Goal: Transaction & Acquisition: Purchase product/service

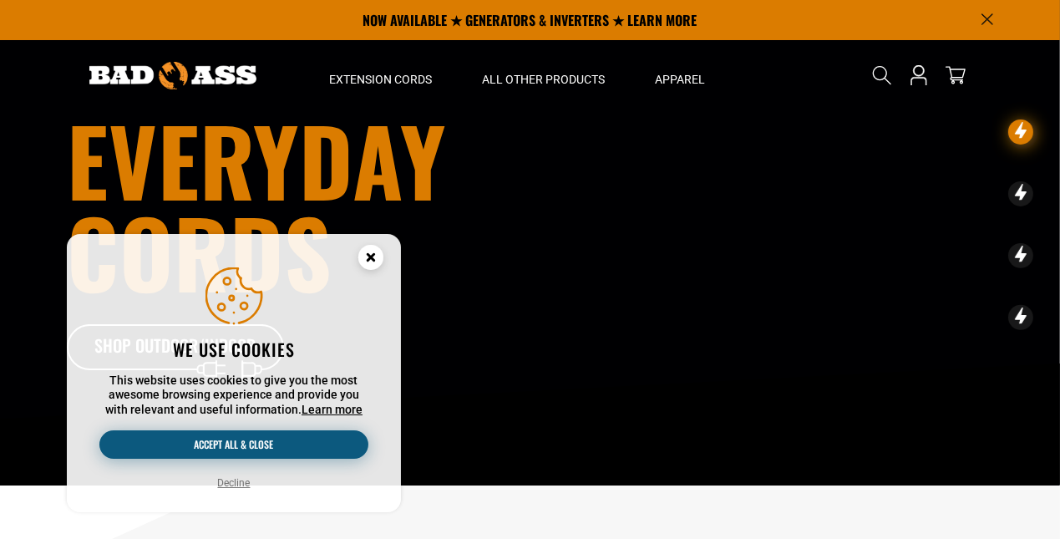
click at [243, 439] on button "Accept all & close" at bounding box center [233, 444] width 269 height 28
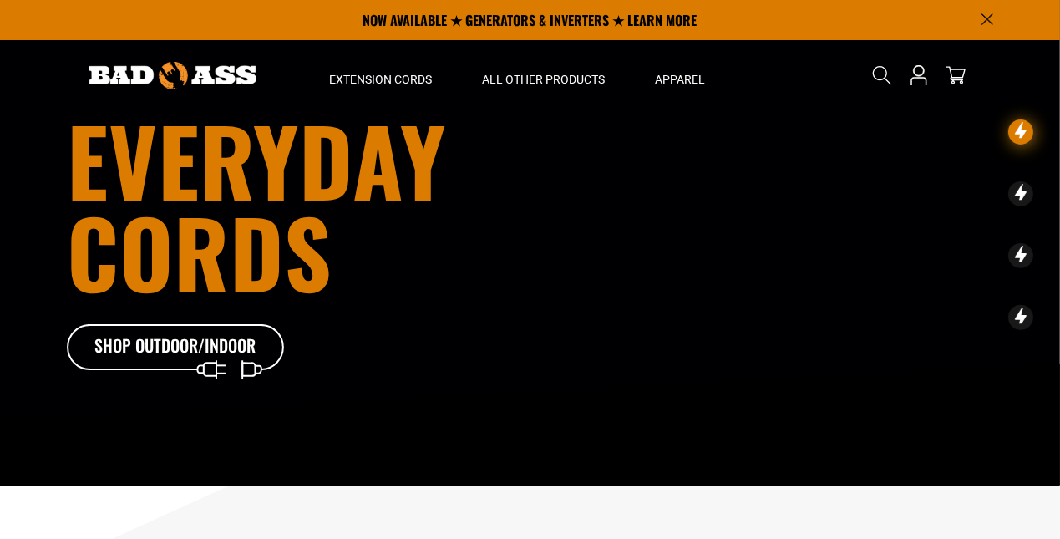
click at [243, 439] on button "Accept all & close" at bounding box center [233, 444] width 269 height 28
click at [918, 78] on icon "Open this option" at bounding box center [919, 82] width 18 height 8
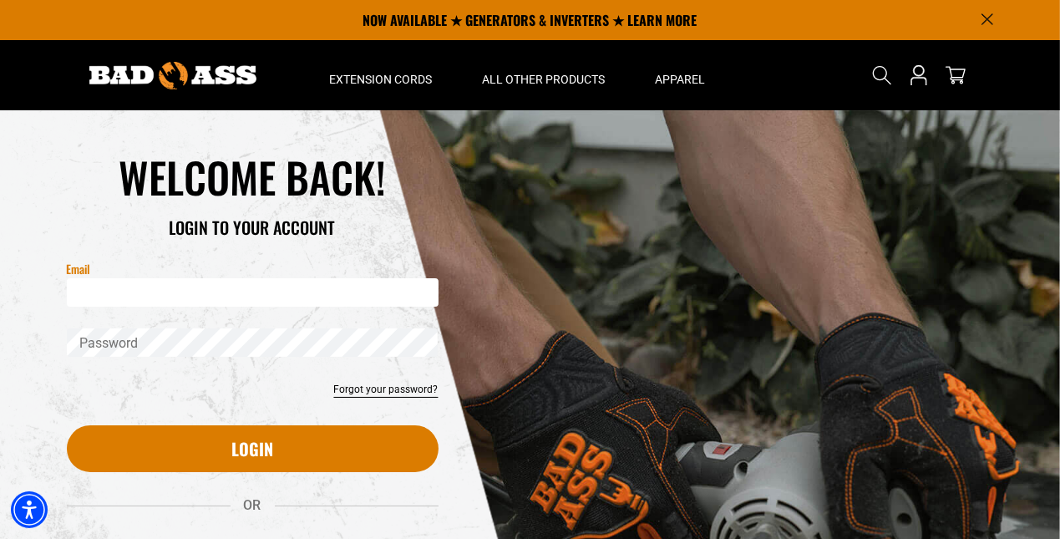
click at [169, 297] on input "Email" at bounding box center [253, 292] width 372 height 28
click at [168, 293] on input "Email" at bounding box center [253, 292] width 372 height 28
type input "**********"
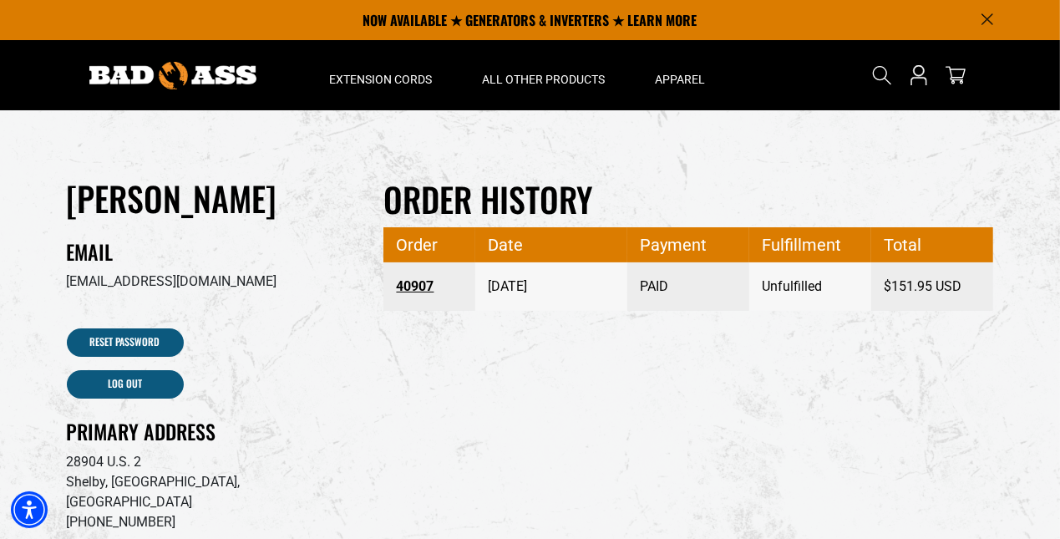
click at [415, 285] on link "40907" at bounding box center [429, 286] width 67 height 30
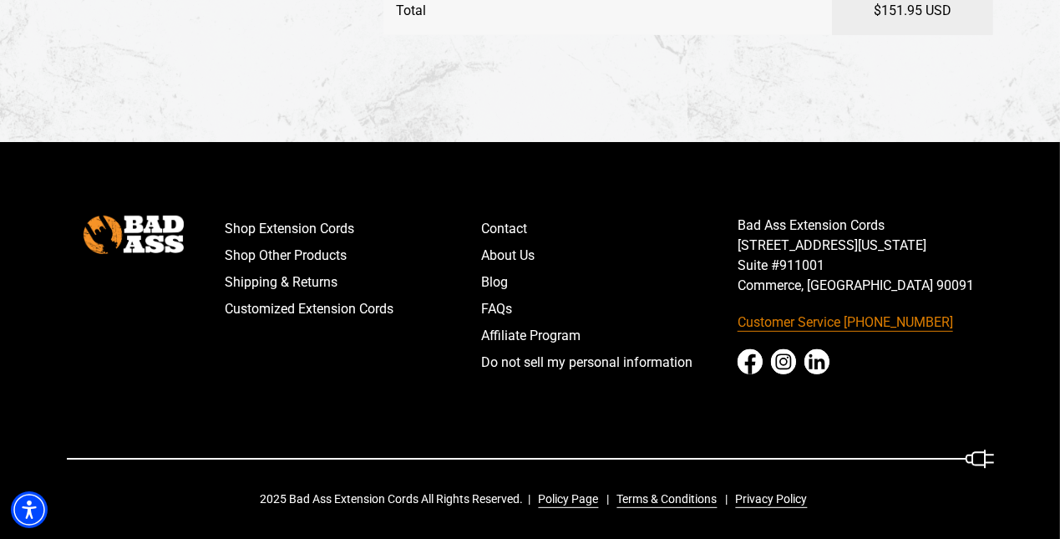
scroll to position [605, 0]
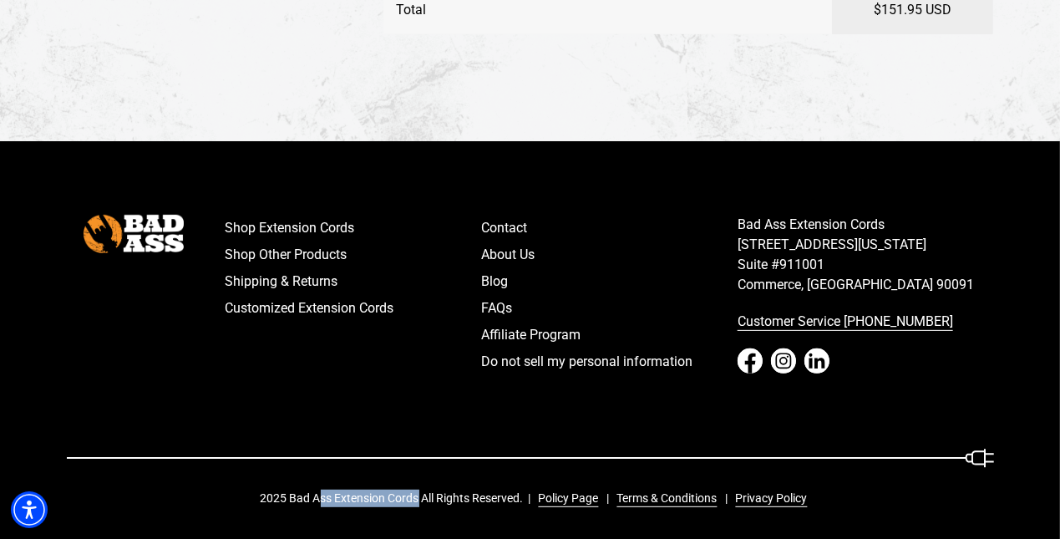
drag, startPoint x: 417, startPoint y: 496, endPoint x: 323, endPoint y: 493, distance: 93.6
click at [323, 493] on div "2025 Bad Ass Extension Cords All Rights Reserved. Policy Page Terms & Condition…" at bounding box center [540, 498] width 559 height 18
click at [383, 496] on div "2025 Bad Ass Extension Cords All Rights Reserved. Policy Page Terms & Condition…" at bounding box center [540, 498] width 559 height 18
click at [353, 496] on div "2025 Bad Ass Extension Cords All Rights Reserved. Policy Page Terms & Condition…" at bounding box center [540, 498] width 559 height 18
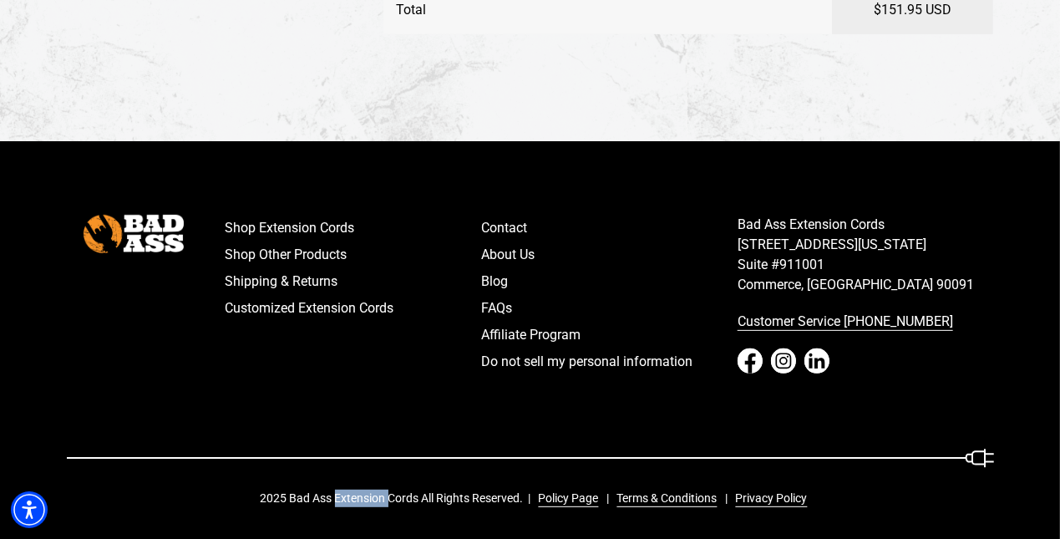
click at [353, 496] on div "2025 Bad Ass Extension Cords All Rights Reserved. Policy Page Terms & Condition…" at bounding box center [540, 498] width 559 height 18
click at [226, 404] on div "Shop Extension Cords Shop Other Products Shipping & Returns Customized Extensio…" at bounding box center [610, 312] width 794 height 194
drag, startPoint x: 293, startPoint y: 500, endPoint x: 334, endPoint y: 494, distance: 41.2
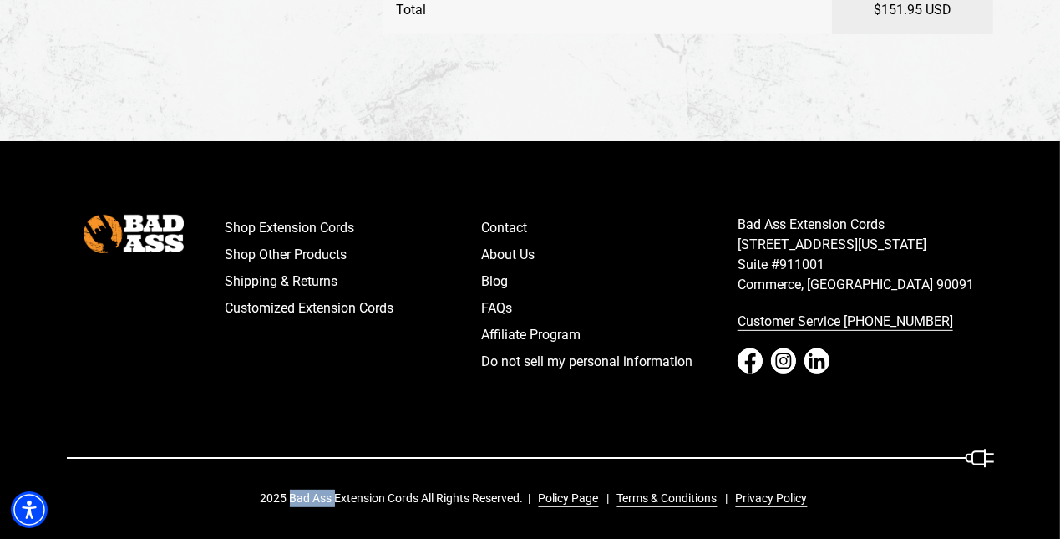
click at [334, 494] on div "2025 Bad Ass Extension Cords All Rights Reserved. Policy Page Terms & Condition…" at bounding box center [540, 498] width 559 height 18
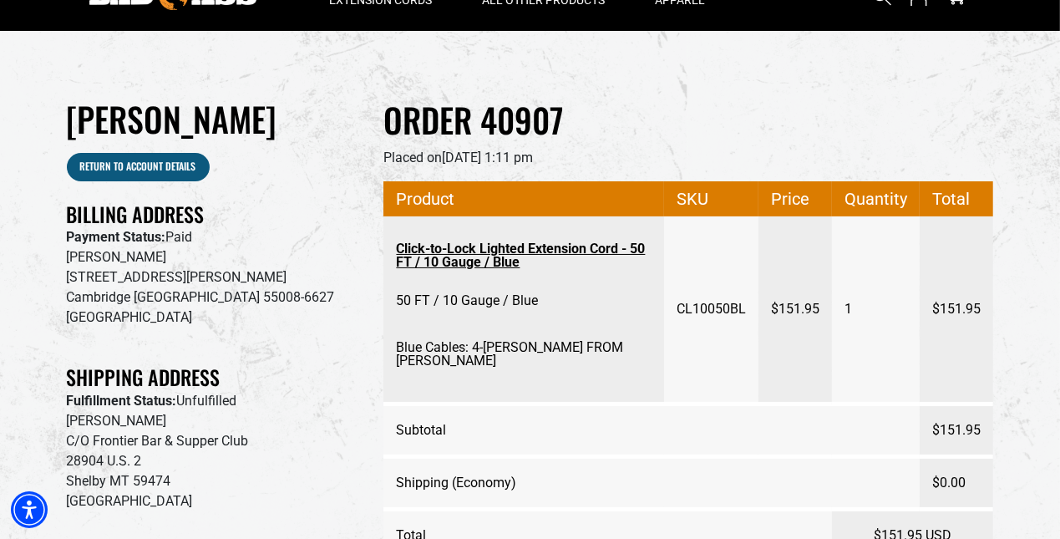
scroll to position [0, 0]
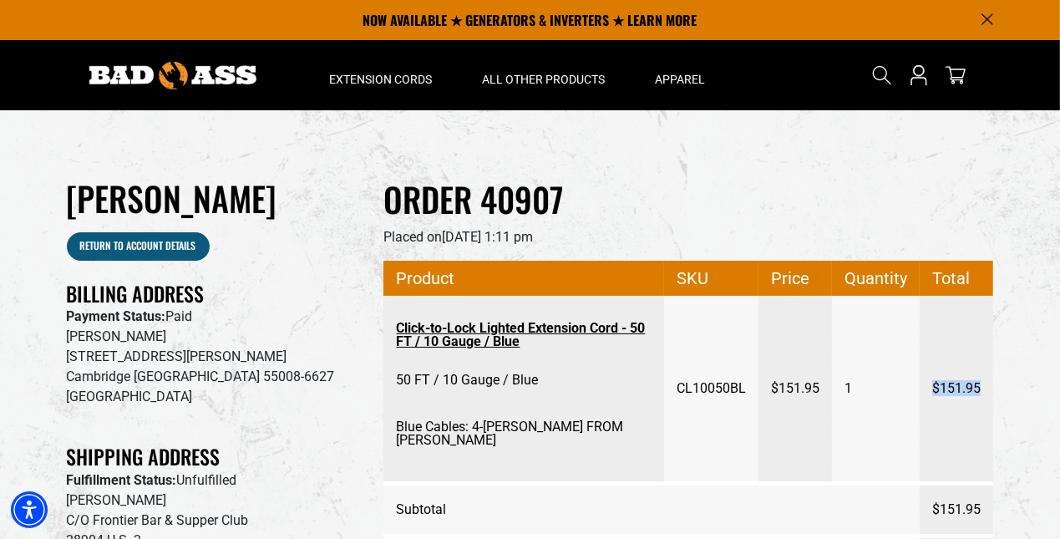
drag, startPoint x: 979, startPoint y: 388, endPoint x: 933, endPoint y: 393, distance: 46.2
click at [933, 393] on span "$151.95" at bounding box center [956, 388] width 48 height 47
click at [948, 386] on span "$151.95" at bounding box center [956, 388] width 48 height 47
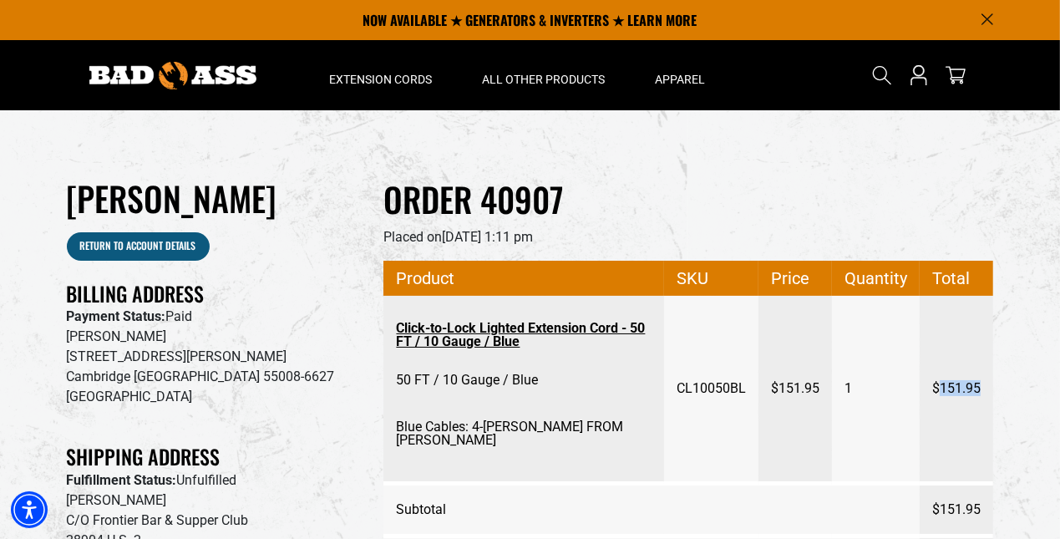
copy span "151.95"
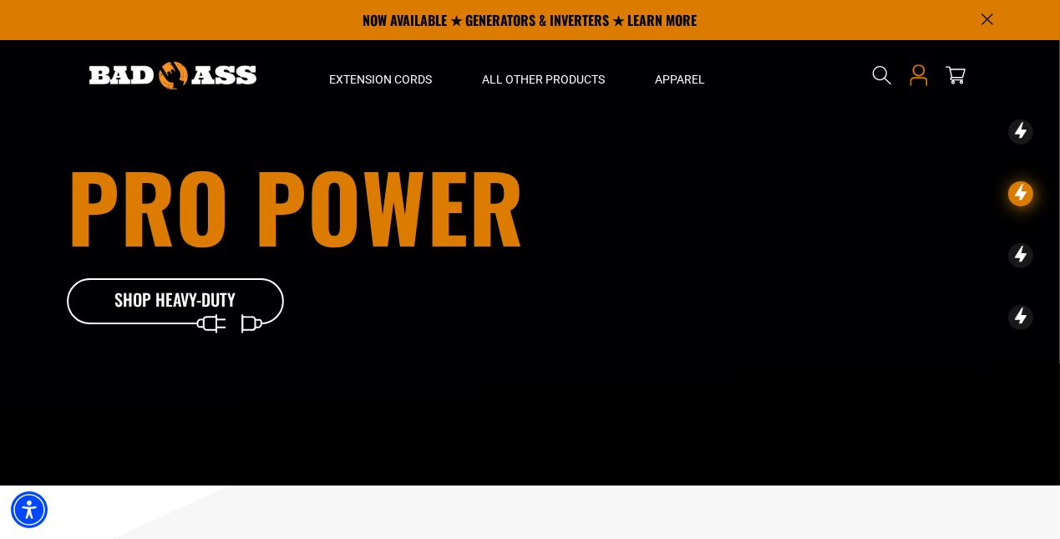
click at [918, 74] on icon "Open this option" at bounding box center [919, 75] width 22 height 22
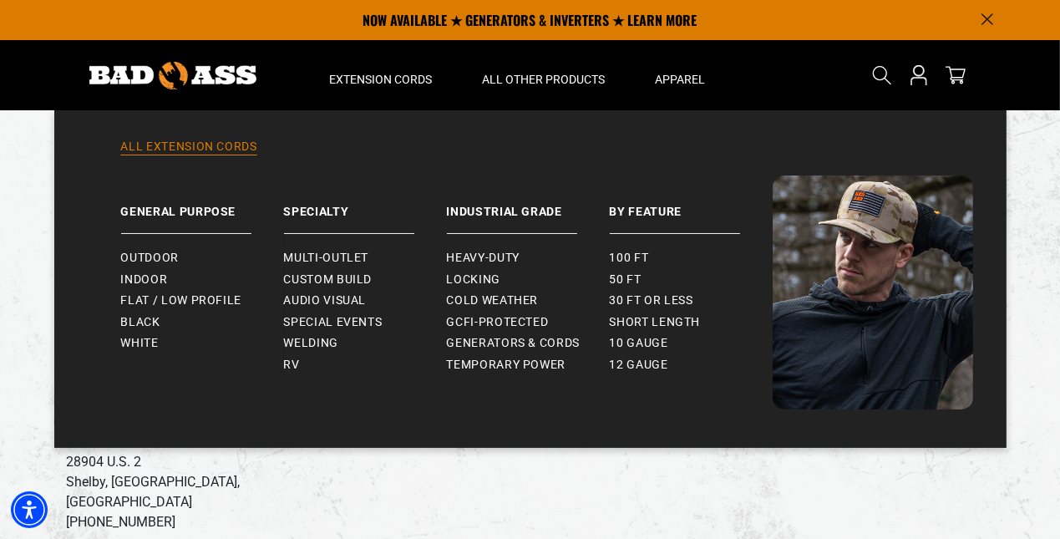
click at [196, 152] on link "All Extension Cords" at bounding box center [530, 157] width 885 height 37
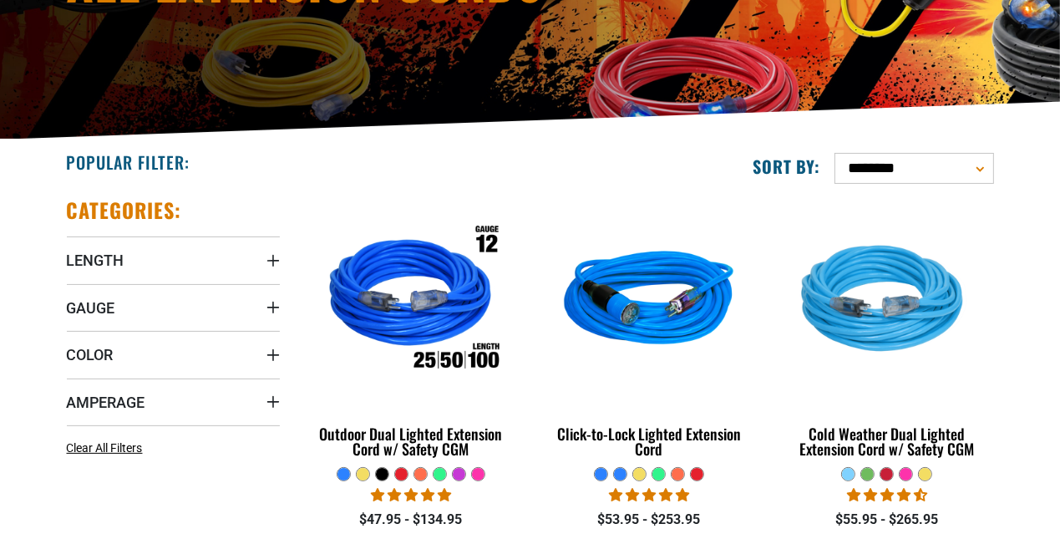
scroll to position [333, 0]
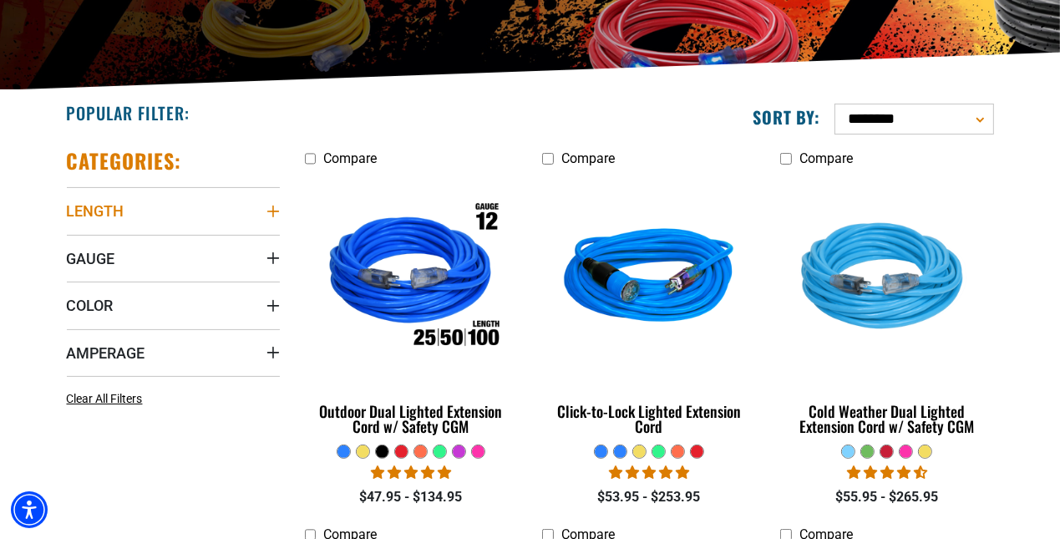
click at [273, 206] on icon "Length" at bounding box center [272, 211] width 13 height 13
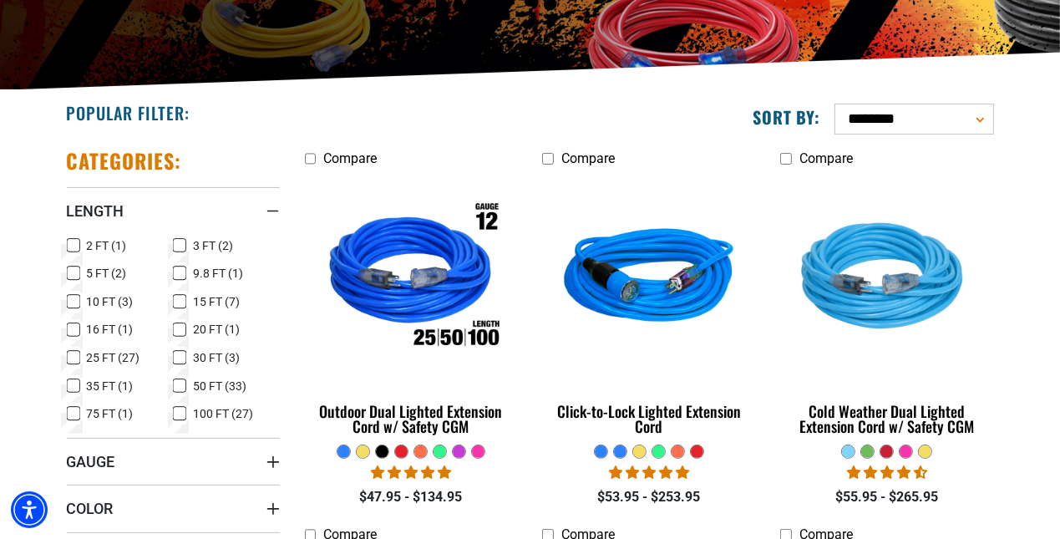
click at [183, 387] on icon at bounding box center [179, 386] width 13 height 22
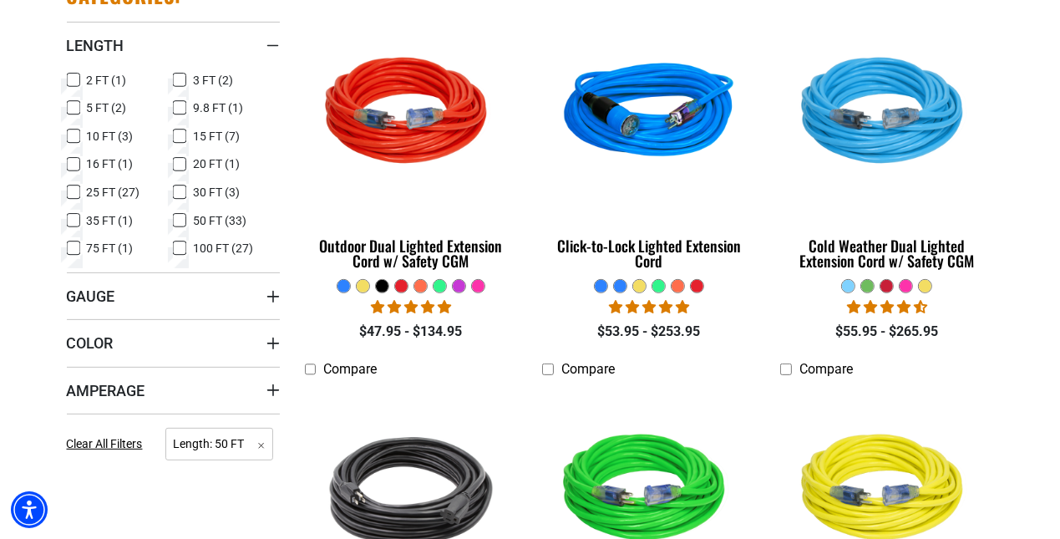
scroll to position [585, 0]
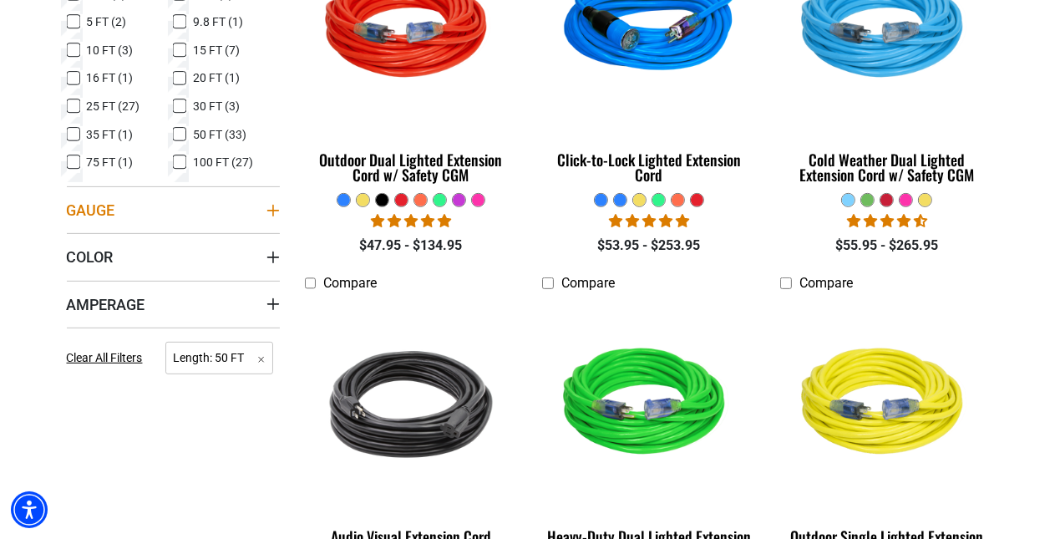
click at [274, 210] on icon "Gauge" at bounding box center [272, 210] width 13 height 13
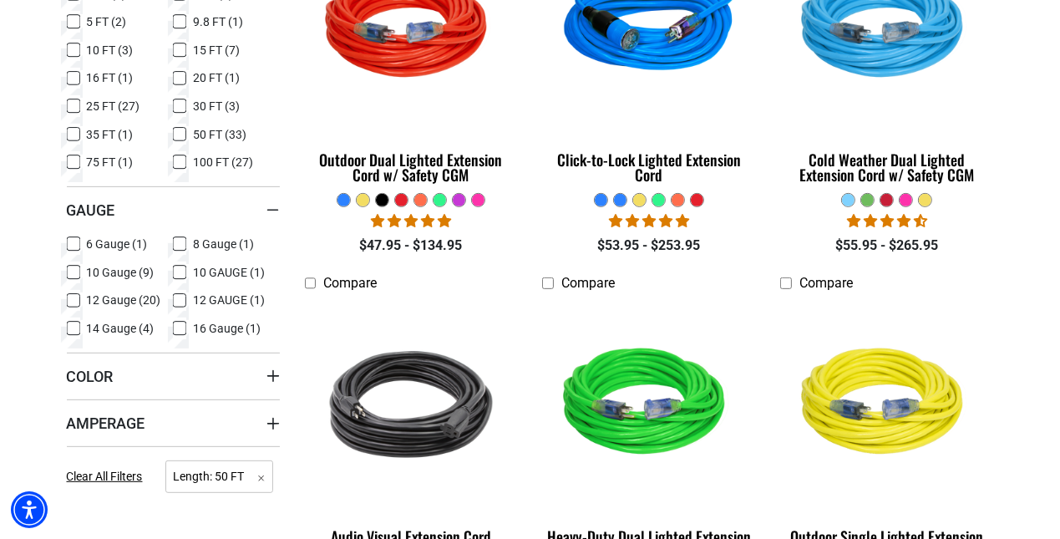
click at [74, 272] on icon at bounding box center [73, 272] width 13 height 22
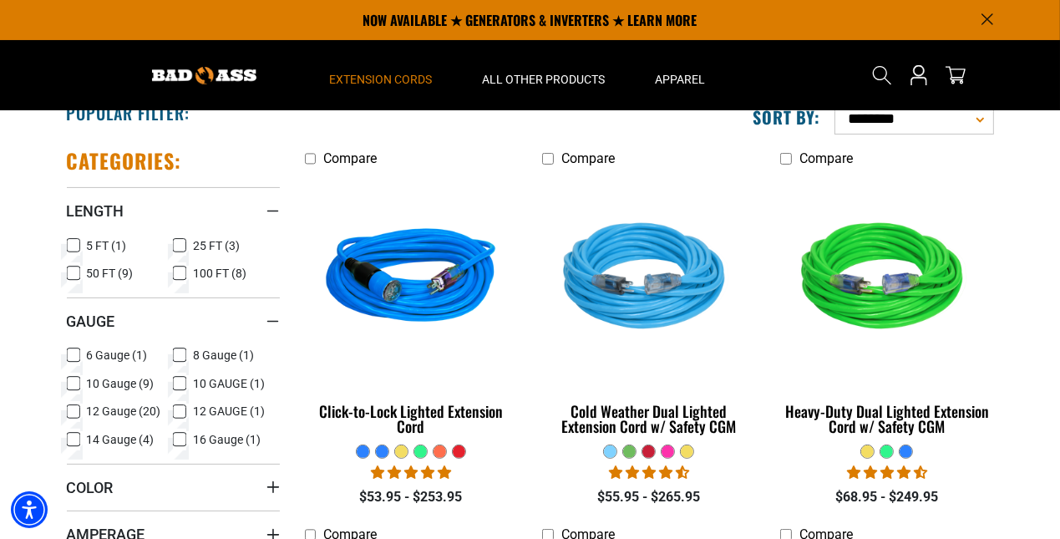
scroll to position [166, 0]
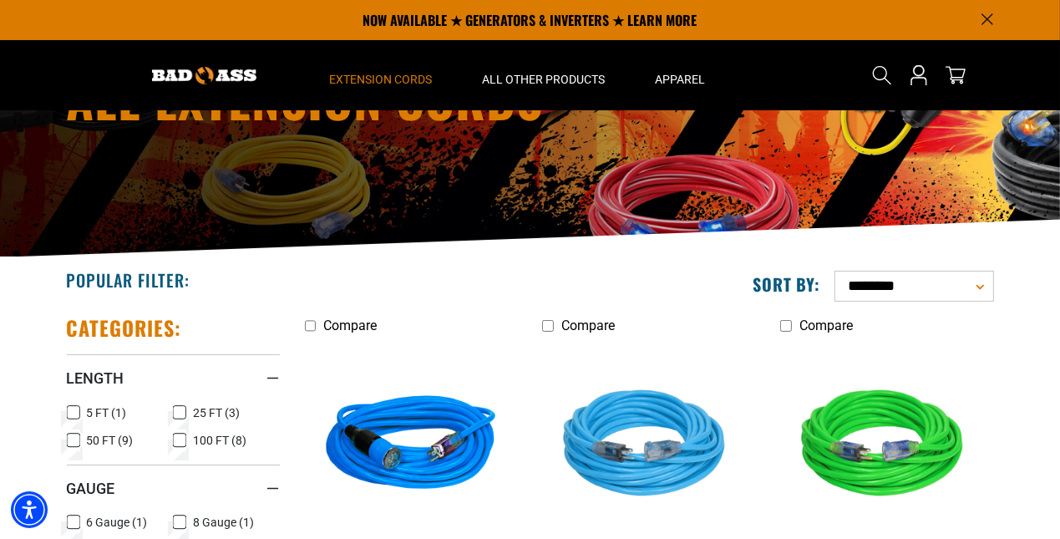
click at [976, 281] on select "**********" at bounding box center [914, 286] width 160 height 31
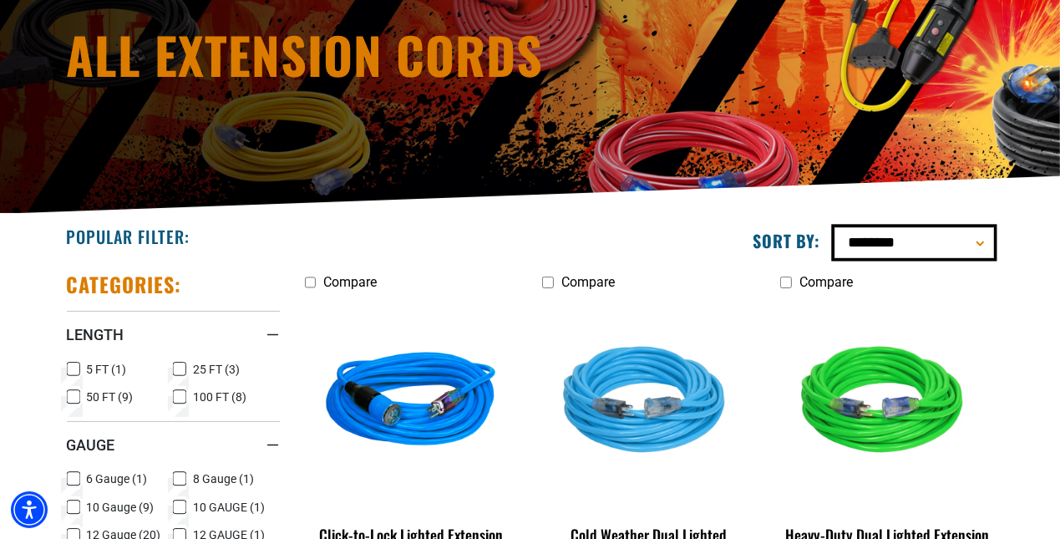
scroll to position [251, 0]
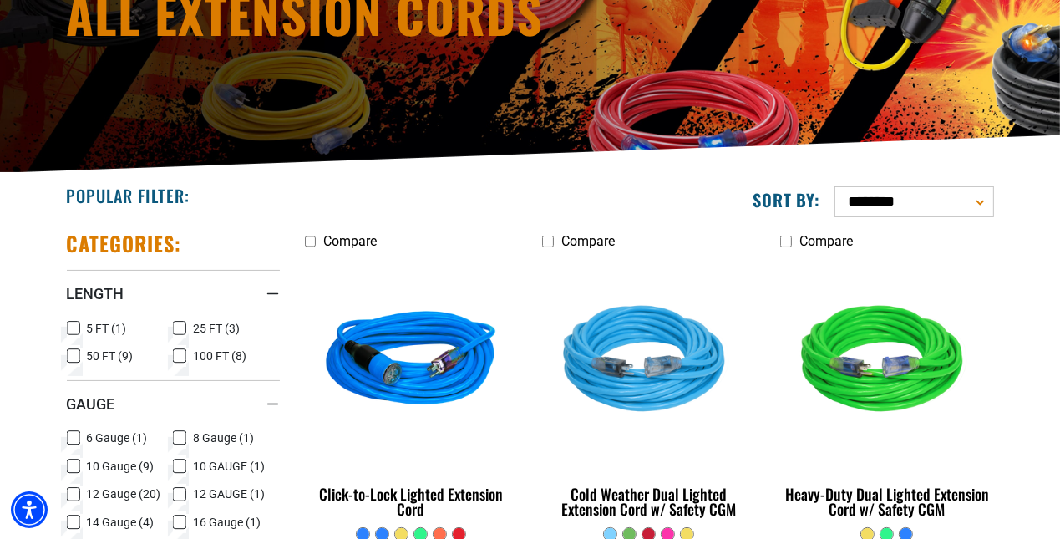
click at [981, 200] on select "**********" at bounding box center [914, 201] width 160 height 31
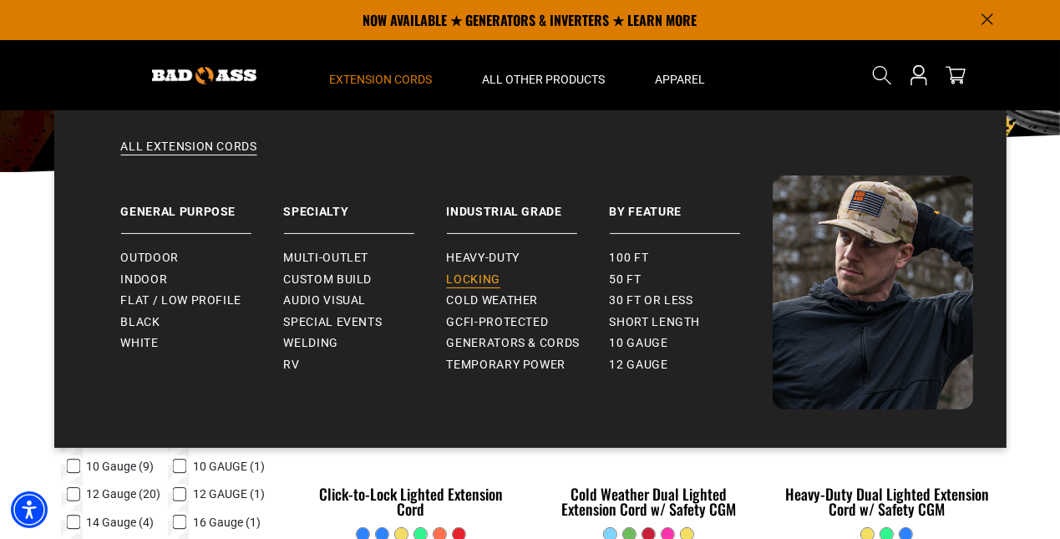
click at [474, 281] on span "Locking" at bounding box center [473, 279] width 53 height 15
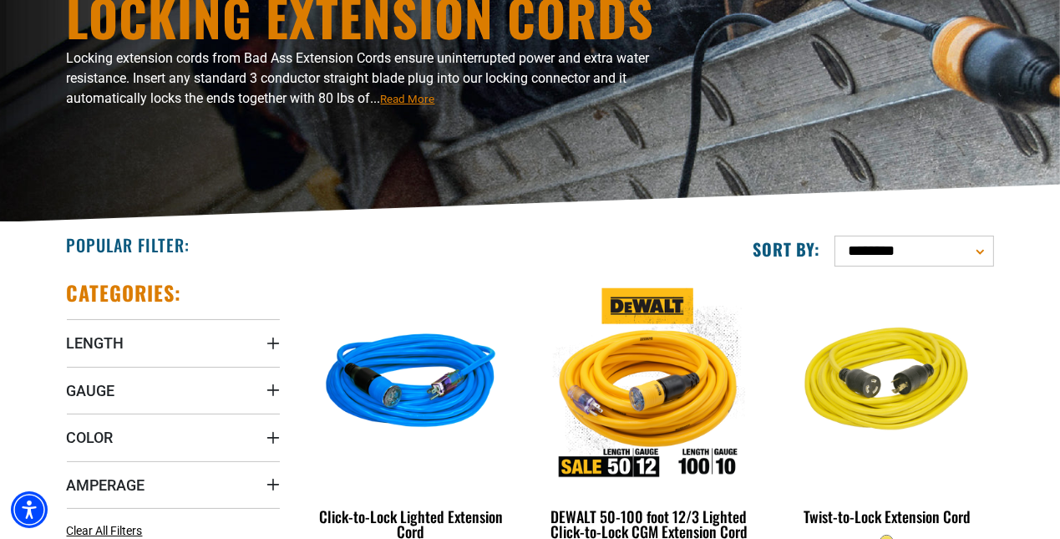
scroll to position [251, 0]
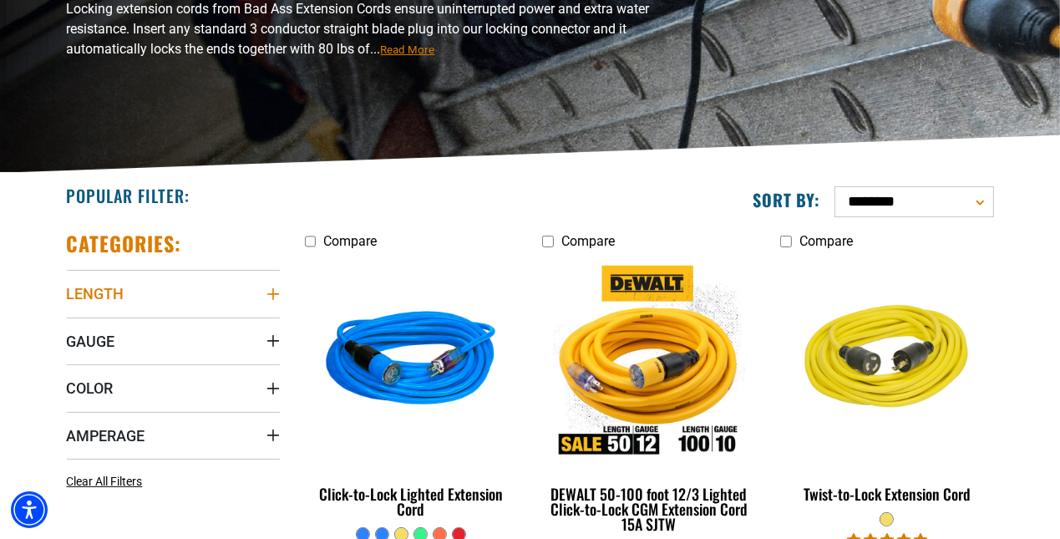
click at [275, 288] on icon "Length" at bounding box center [272, 293] width 13 height 13
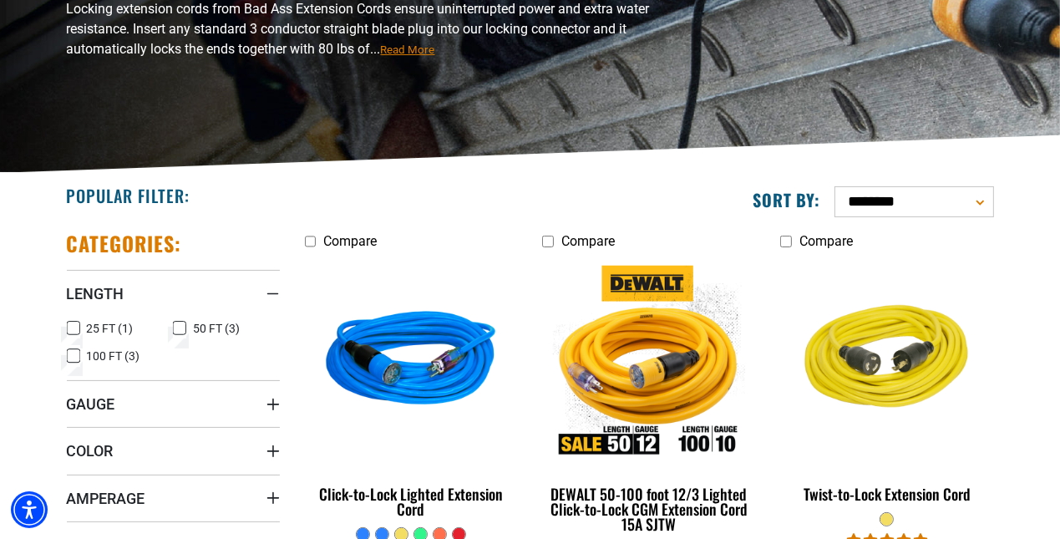
click at [182, 327] on icon at bounding box center [179, 328] width 13 height 22
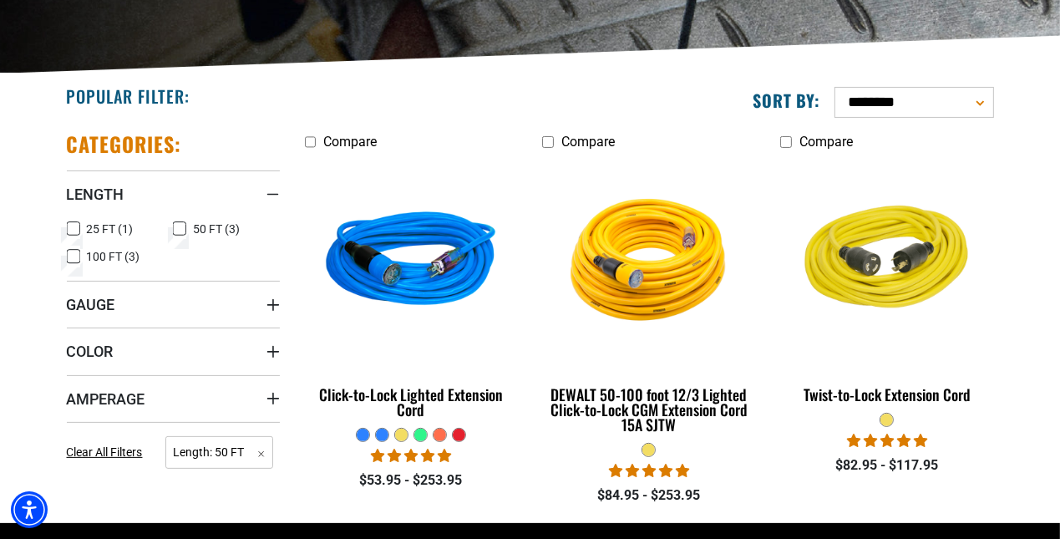
scroll to position [418, 0]
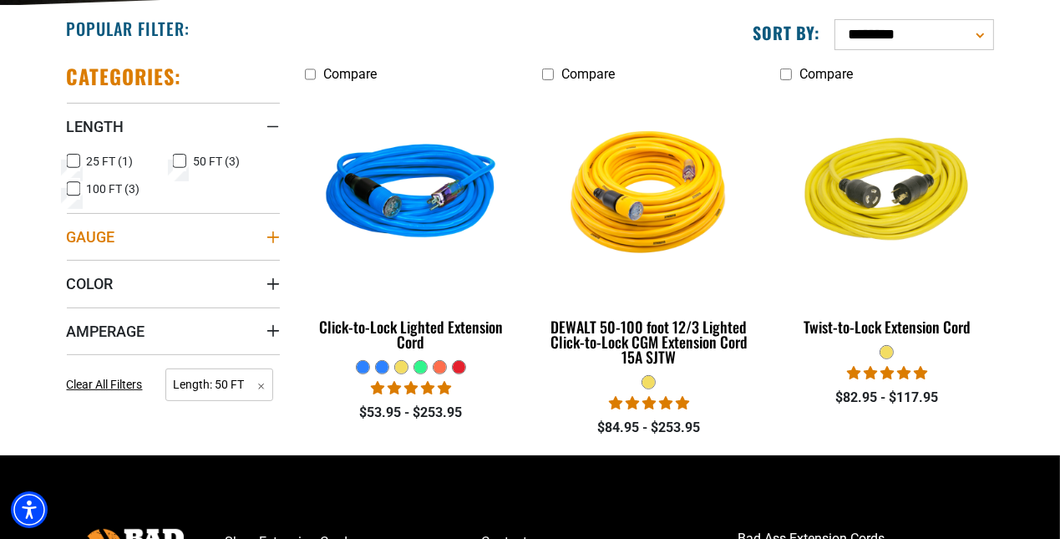
click at [273, 235] on icon "Gauge" at bounding box center [272, 237] width 12 height 12
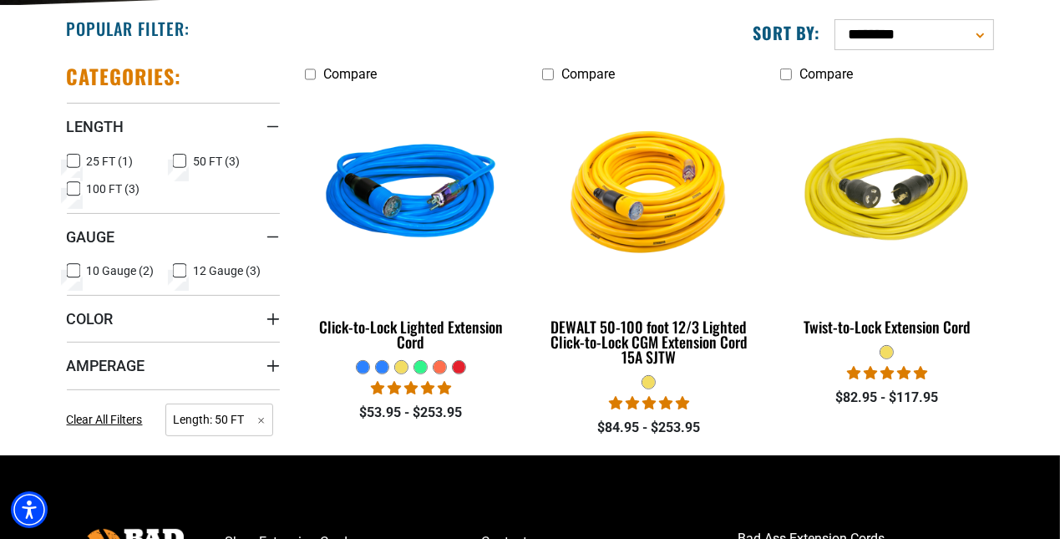
click at [70, 270] on icon at bounding box center [73, 271] width 13 height 22
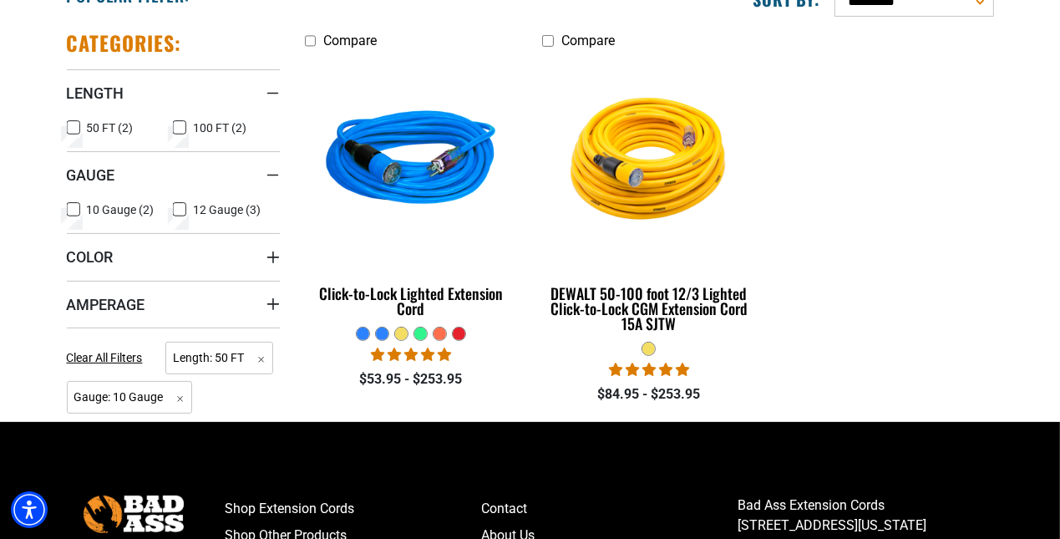
scroll to position [500, 0]
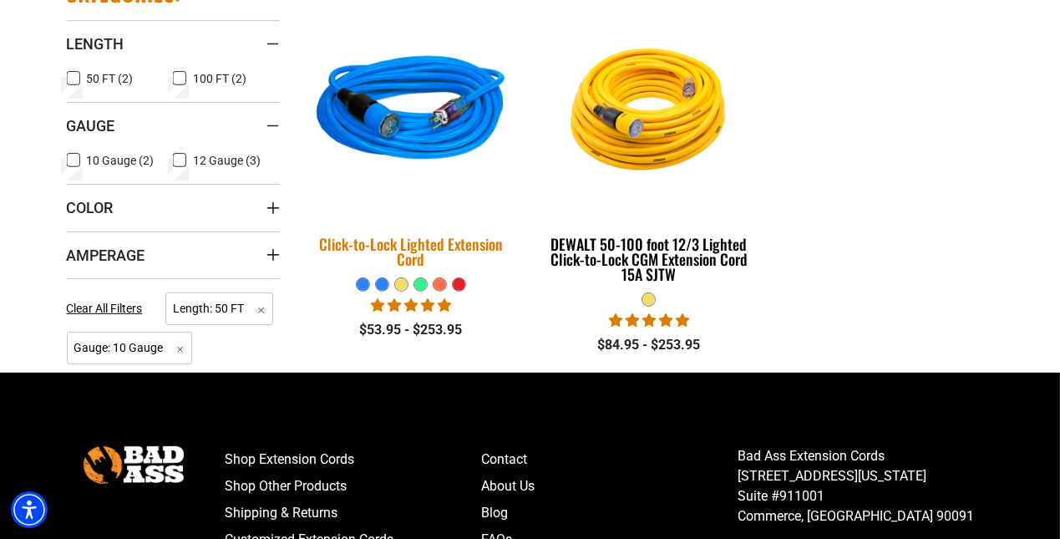
click at [392, 240] on div "Click-to-Lock Lighted Extension Cord" at bounding box center [411, 251] width 213 height 30
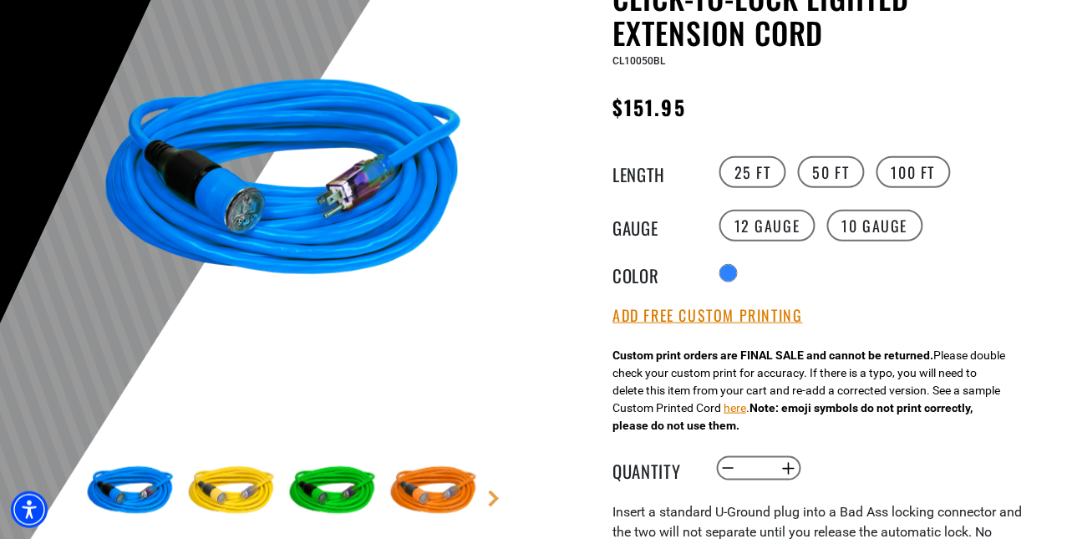
scroll to position [251, 0]
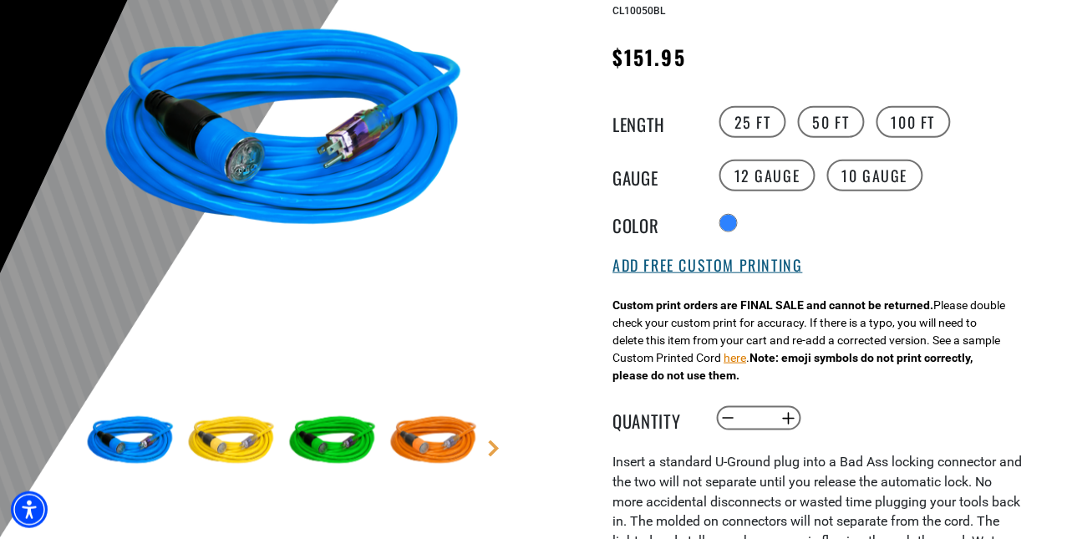
click at [662, 271] on button "Add Free Custom Printing" at bounding box center [708, 265] width 190 height 18
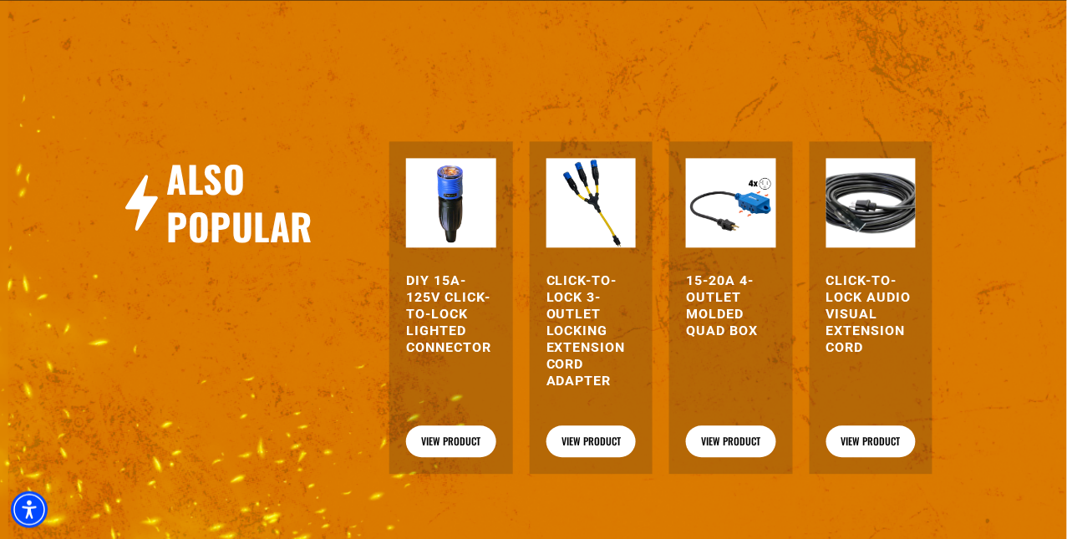
scroll to position [2338, 0]
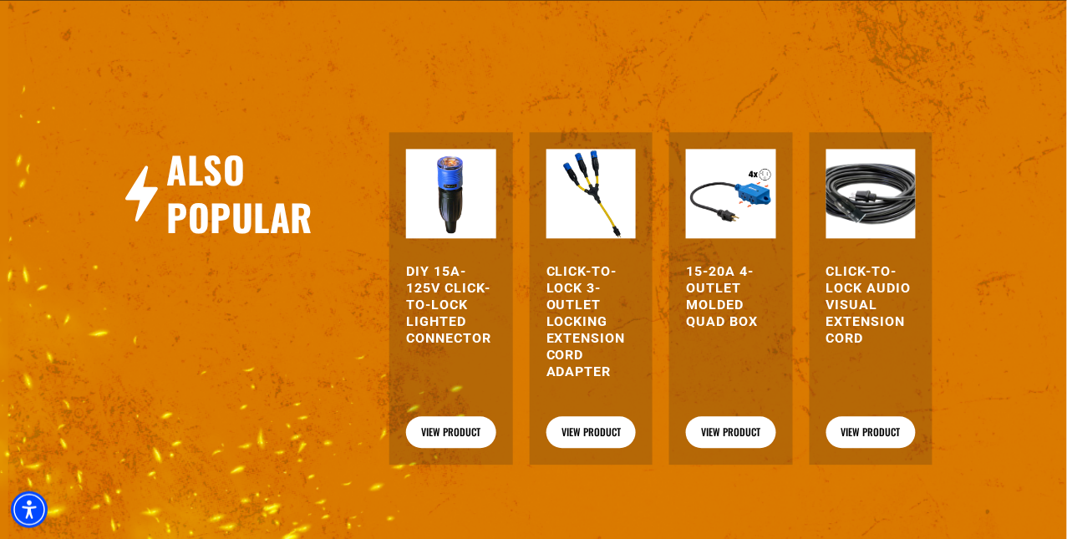
click at [720, 266] on h3 "15-20A 4-Outlet Molded Quad Box" at bounding box center [730, 296] width 89 height 67
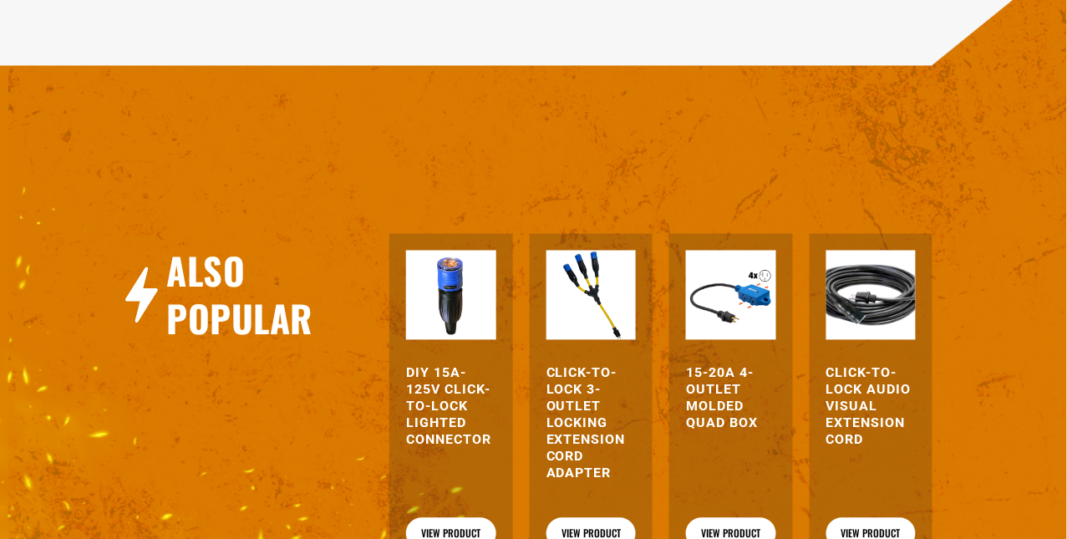
scroll to position [2189, 0]
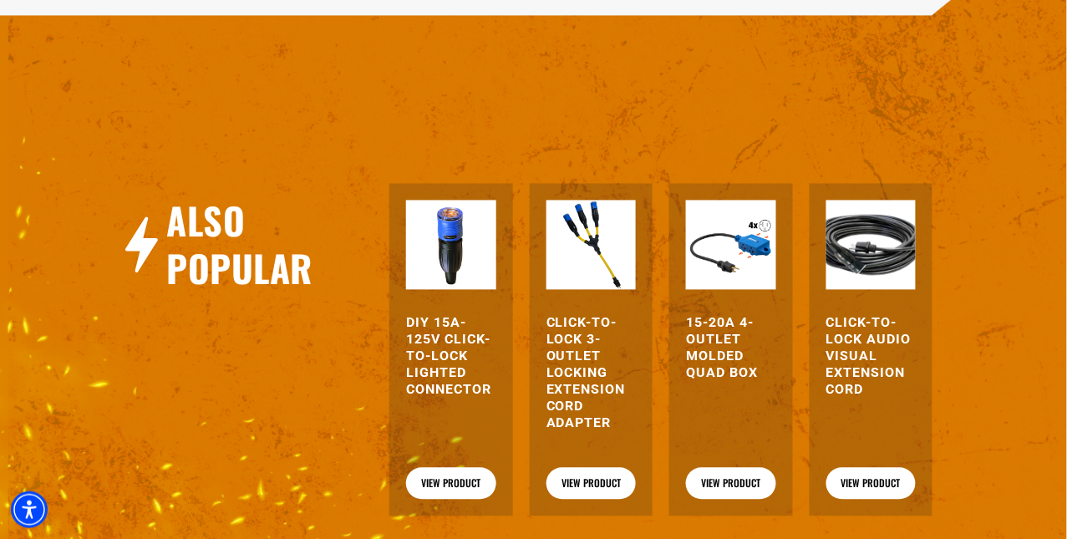
click at [809, 221] on div "Click-to-Lock Audio Visual Extension Cord View Product" at bounding box center [870, 350] width 123 height 332
click at [833, 219] on img at bounding box center [870, 244] width 89 height 89
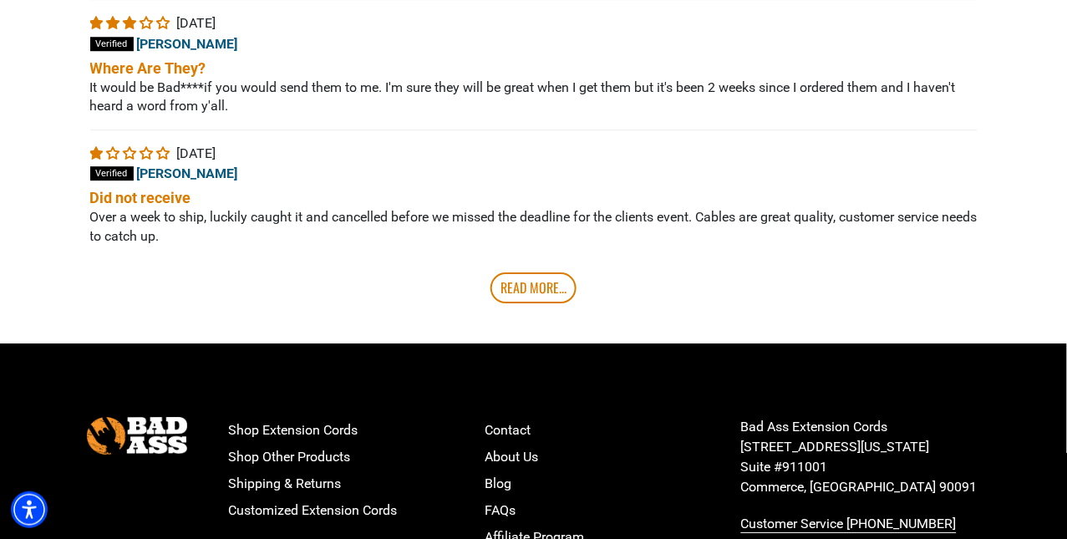
scroll to position [4429, 0]
